Goal: Find contact information: Find contact information

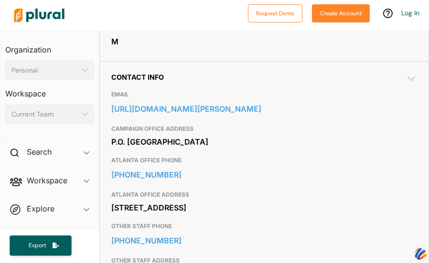
scroll to position [306, 0]
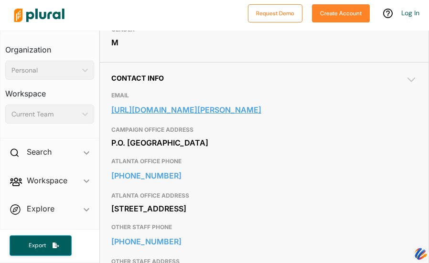
click at [182, 117] on link "https://www.ossoff.senate.gov/contact-us/" at bounding box center [264, 110] width 306 height 14
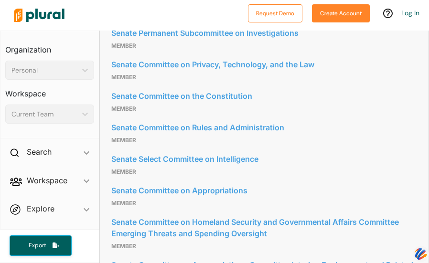
scroll to position [1013, 0]
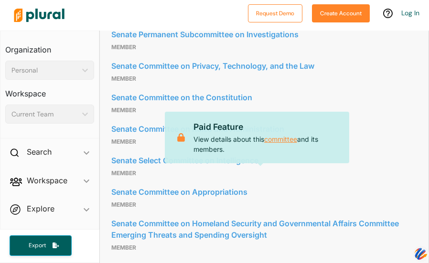
click at [297, 145] on link "committee" at bounding box center [280, 139] width 33 height 11
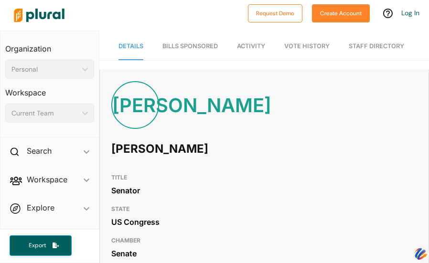
scroll to position [21, 0]
click at [245, 151] on div "JO Jon Ossoff" at bounding box center [264, 125] width 329 height 88
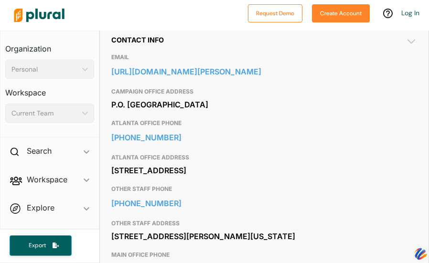
scroll to position [363, 0]
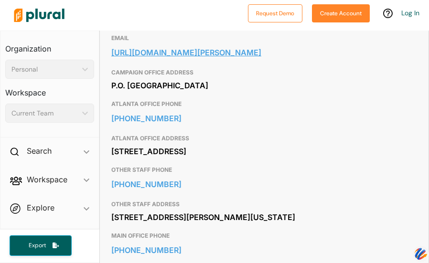
click at [239, 60] on link "https://www.ossoff.senate.gov/contact-us/" at bounding box center [264, 52] width 306 height 14
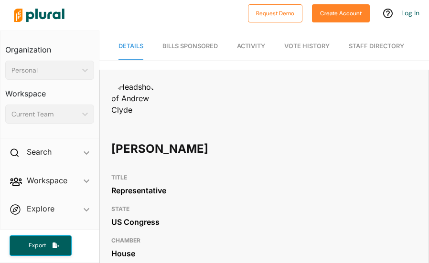
click at [304, 169] on div "Andrew Clyde" at bounding box center [264, 125] width 329 height 88
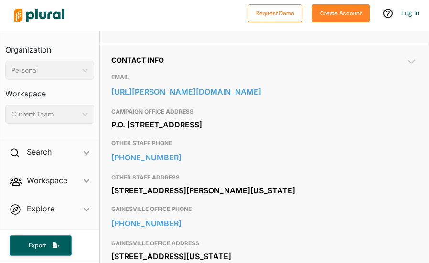
scroll to position [325, 0]
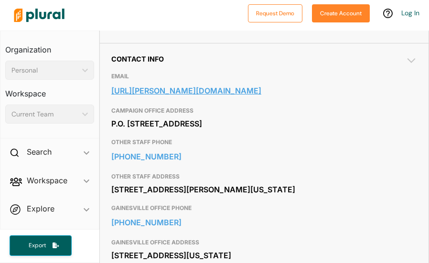
click at [232, 98] on link "https://clyde.house.gov/contact/" at bounding box center [264, 91] width 306 height 14
click at [199, 98] on link "https://clyde.house.gov/contact/" at bounding box center [264, 91] width 306 height 14
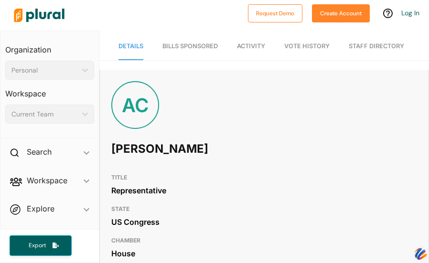
scroll to position [0, 0]
click at [225, 167] on div "BH [PERSON_NAME]" at bounding box center [264, 125] width 329 height 88
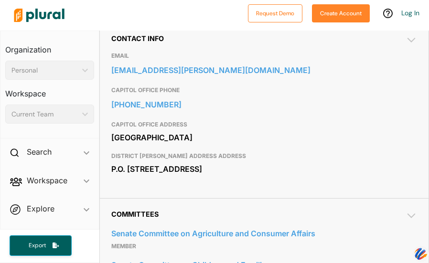
scroll to position [344, 0]
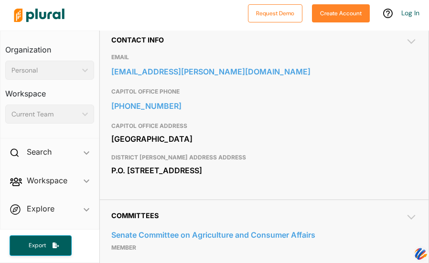
click at [225, 79] on link "[EMAIL_ADDRESS][PERSON_NAME][DOMAIN_NAME]" at bounding box center [264, 72] width 306 height 14
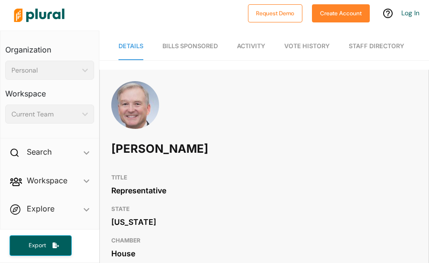
click at [253, 60] on nav "Details Bills Sponsored Activity Vote History Staff Directory" at bounding box center [264, 46] width 330 height 30
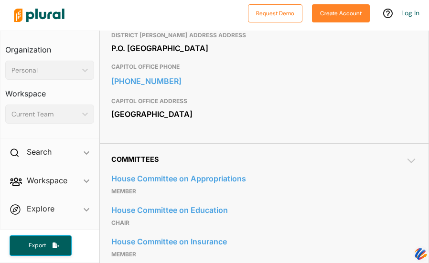
scroll to position [401, 0]
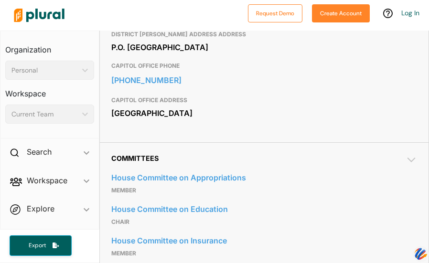
click at [173, 22] on link "chris.erwin@house.ga.gov" at bounding box center [264, 14] width 306 height 14
